Goal: Task Accomplishment & Management: Use online tool/utility

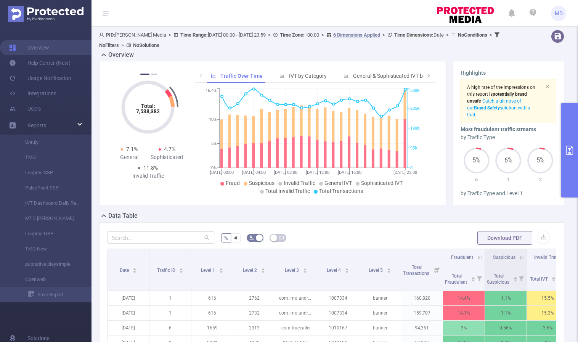
scroll to position [210, 0]
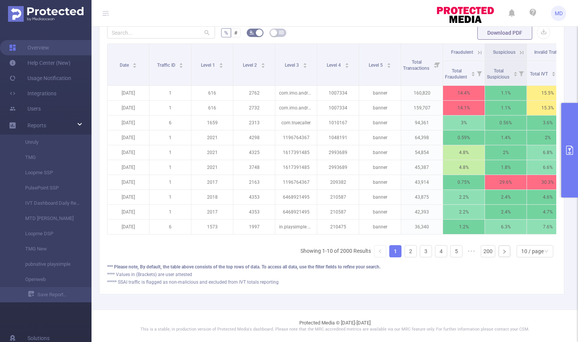
click at [571, 152] on icon "primary" at bounding box center [569, 150] width 9 height 9
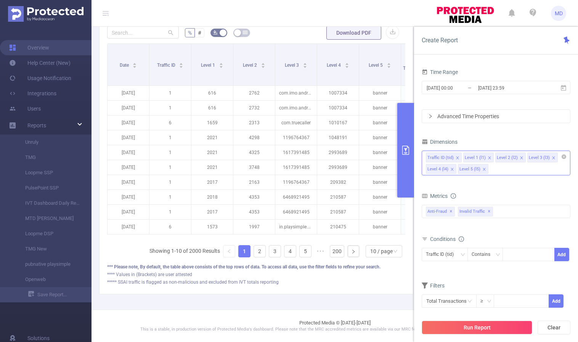
click at [482, 170] on icon "icon: close" at bounding box center [484, 169] width 4 height 4
click at [520, 156] on icon "icon: close" at bounding box center [522, 158] width 4 height 4
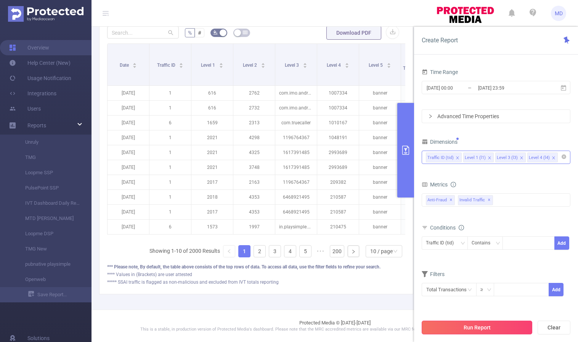
click at [464, 329] on button "Run Report" at bounding box center [477, 328] width 111 height 14
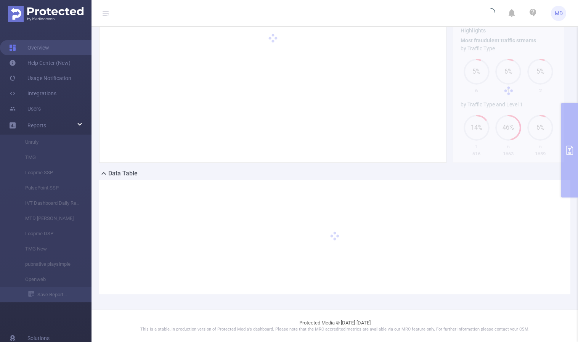
scroll to position [42, 0]
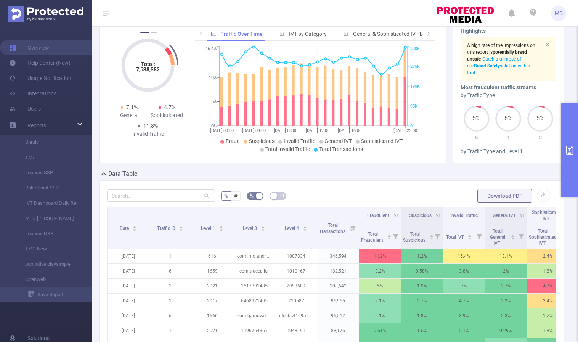
scroll to position [210, 0]
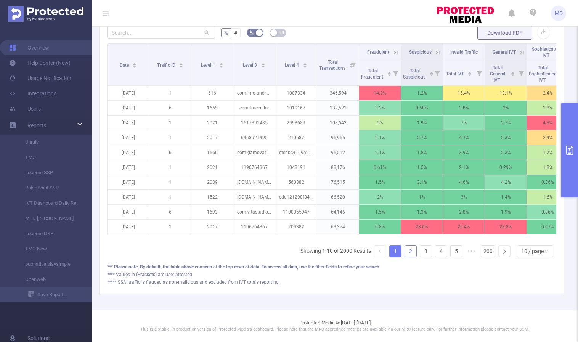
click at [408, 253] on link "2" at bounding box center [410, 251] width 11 height 11
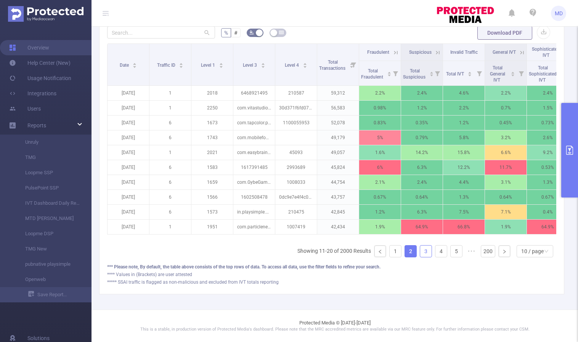
click at [420, 252] on link "3" at bounding box center [425, 251] width 11 height 11
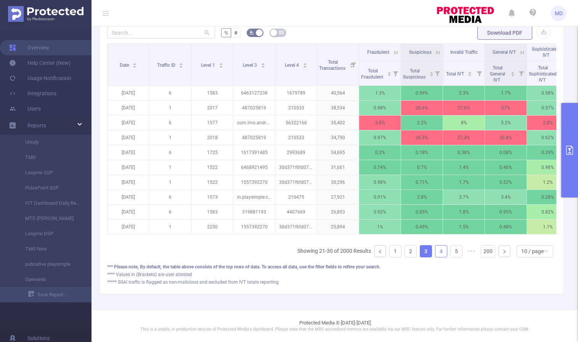
click at [436, 249] on link "4" at bounding box center [440, 251] width 11 height 11
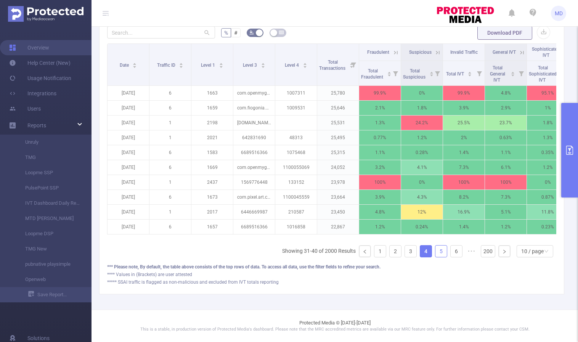
click at [435, 248] on link "5" at bounding box center [440, 251] width 11 height 11
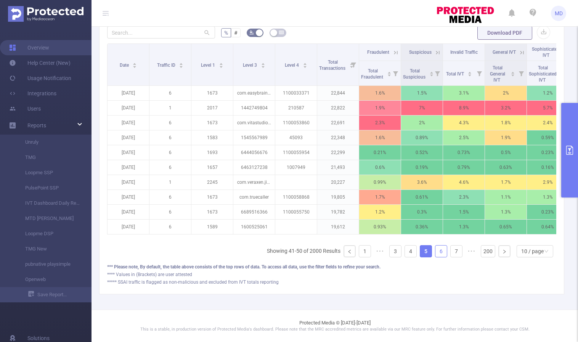
click at [436, 251] on link "6" at bounding box center [440, 251] width 11 height 11
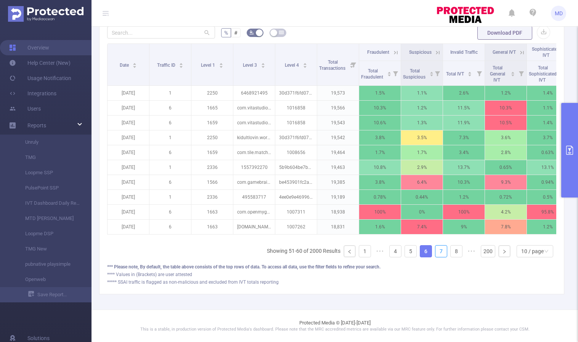
click at [436, 251] on link "7" at bounding box center [440, 251] width 11 height 11
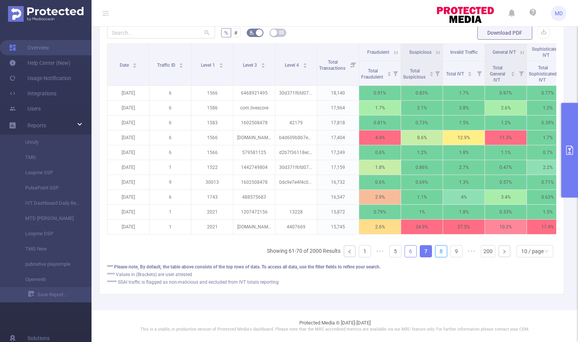
click at [436, 251] on link "8" at bounding box center [440, 251] width 11 height 11
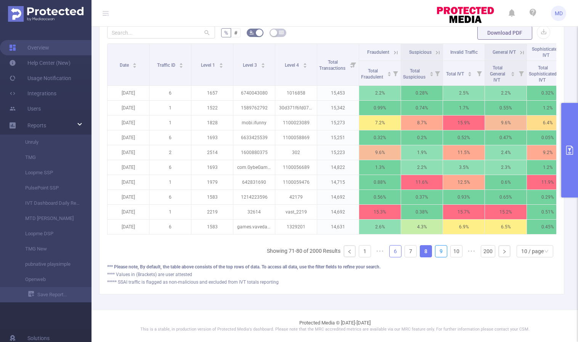
click at [436, 251] on link "9" at bounding box center [440, 251] width 11 height 11
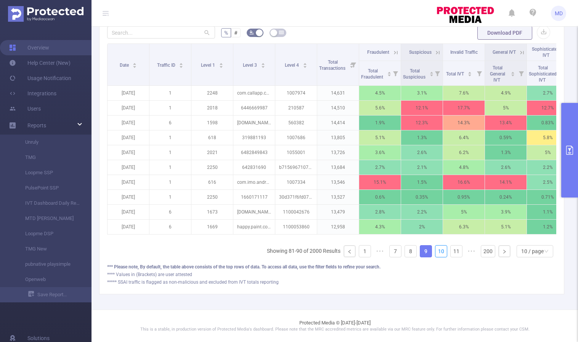
click at [436, 251] on link "10" at bounding box center [440, 251] width 11 height 11
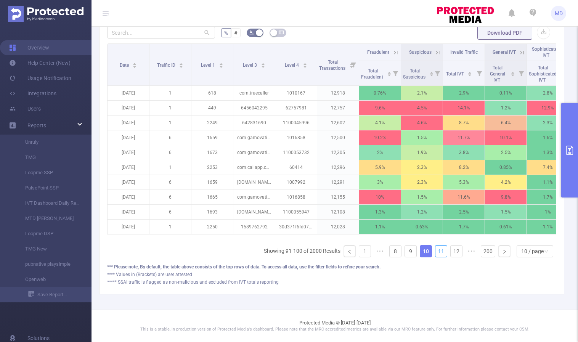
click at [436, 251] on link "11" at bounding box center [440, 251] width 11 height 11
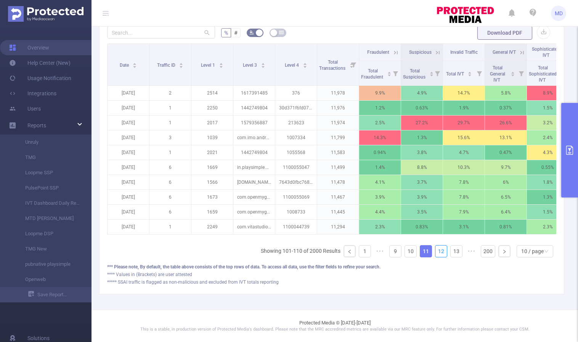
click at [436, 251] on link "12" at bounding box center [440, 251] width 11 height 11
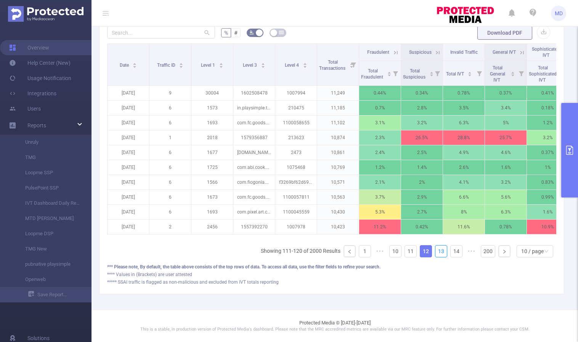
click at [436, 251] on link "13" at bounding box center [440, 251] width 11 height 11
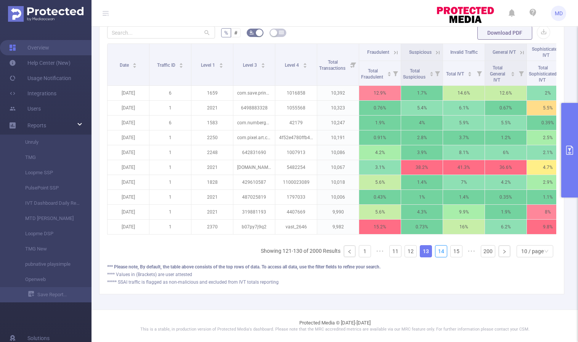
click at [436, 251] on link "14" at bounding box center [440, 251] width 11 height 11
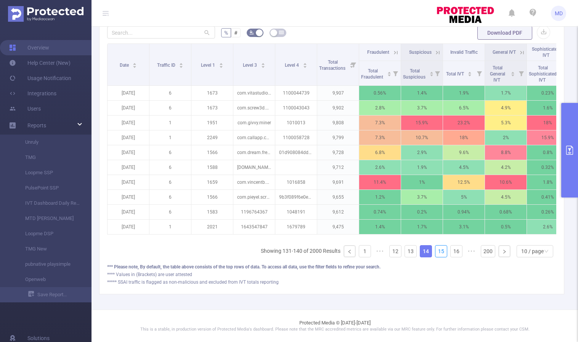
click at [436, 251] on link "15" at bounding box center [440, 251] width 11 height 11
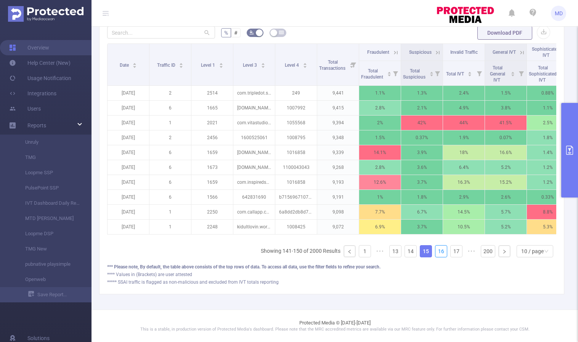
click at [436, 251] on link "16" at bounding box center [440, 251] width 11 height 11
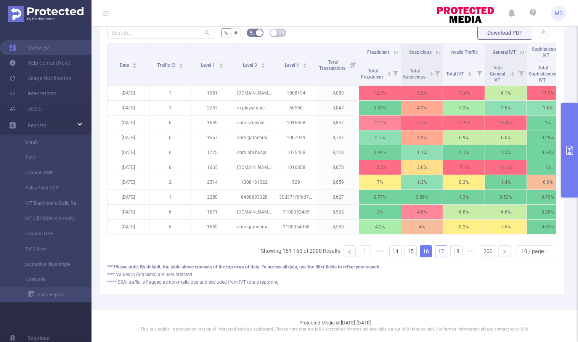
click at [436, 251] on link "17" at bounding box center [440, 251] width 11 height 11
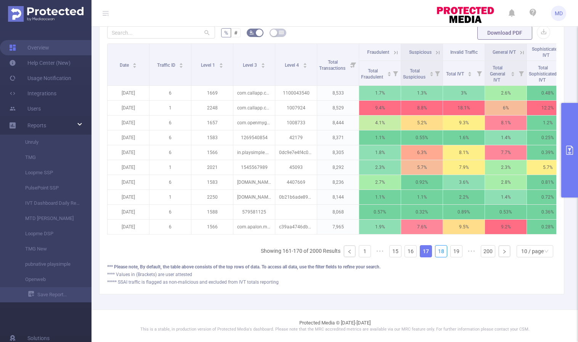
click at [436, 251] on link "18" at bounding box center [440, 251] width 11 height 11
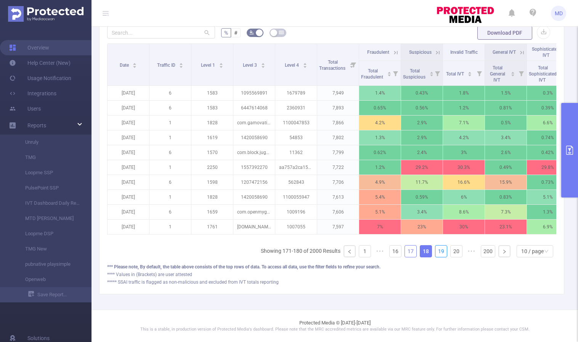
click at [436, 251] on link "19" at bounding box center [440, 251] width 11 height 11
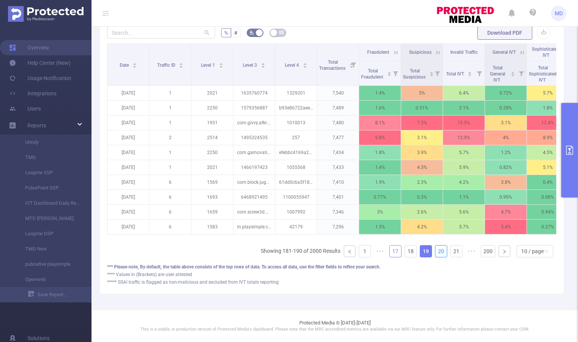
click at [436, 251] on link "20" at bounding box center [440, 251] width 11 height 11
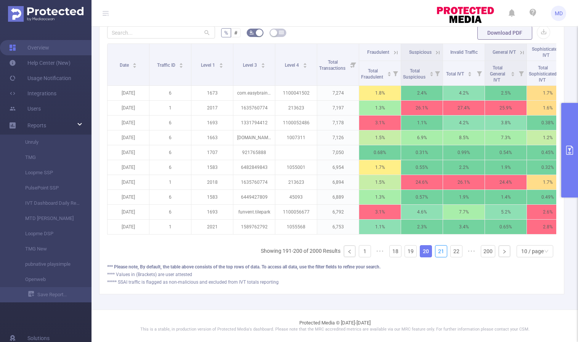
click at [436, 251] on link "21" at bounding box center [440, 251] width 11 height 11
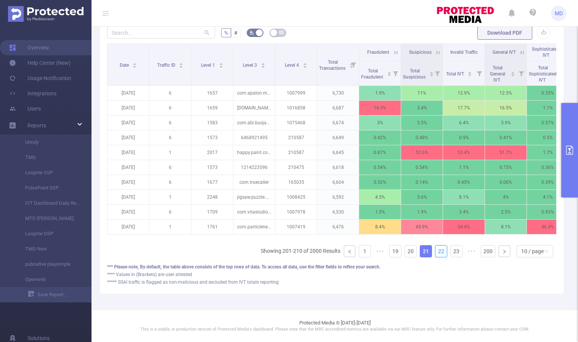
click at [436, 251] on link "22" at bounding box center [440, 251] width 11 height 11
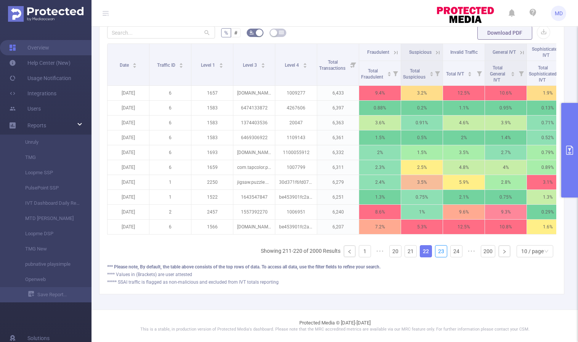
click at [436, 251] on link "23" at bounding box center [440, 251] width 11 height 11
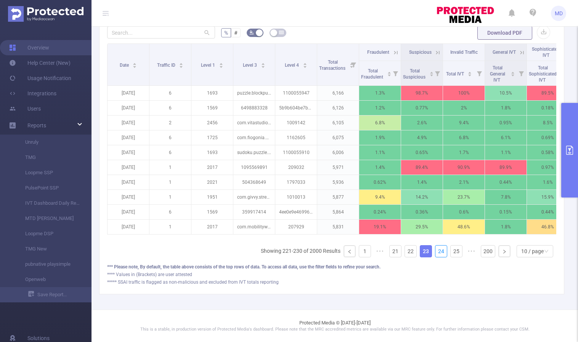
click at [436, 251] on link "24" at bounding box center [440, 251] width 11 height 11
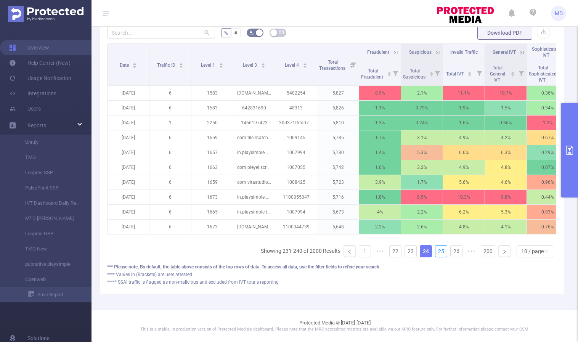
click at [436, 251] on link "25" at bounding box center [440, 251] width 11 height 11
